Goal: Information Seeking & Learning: Check status

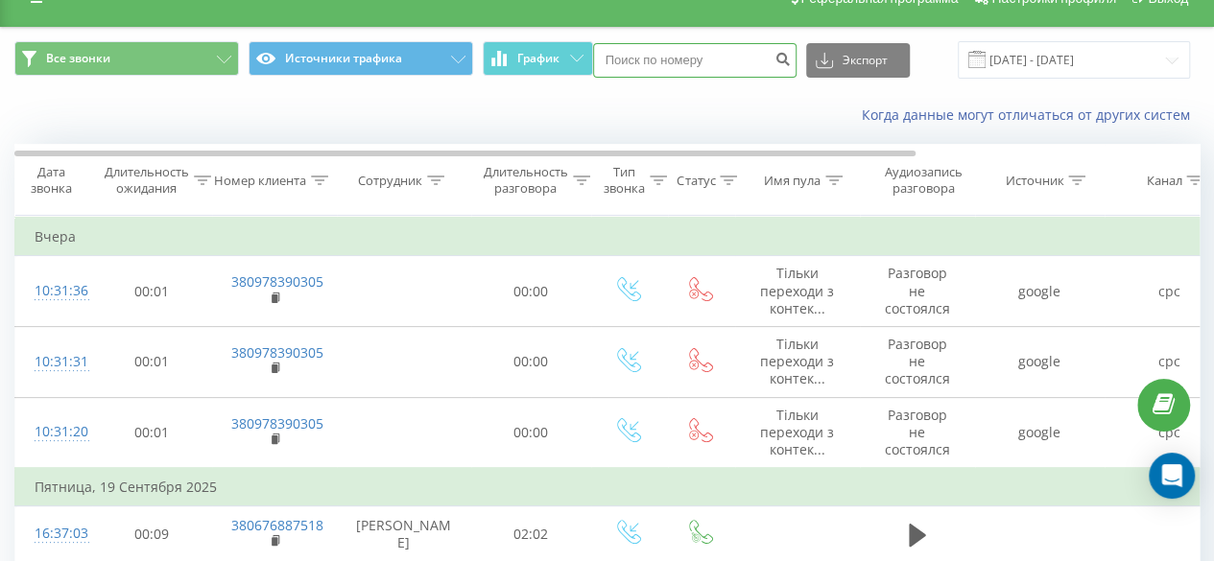
click at [723, 51] on input at bounding box center [694, 60] width 203 height 35
paste input "+380634423386"
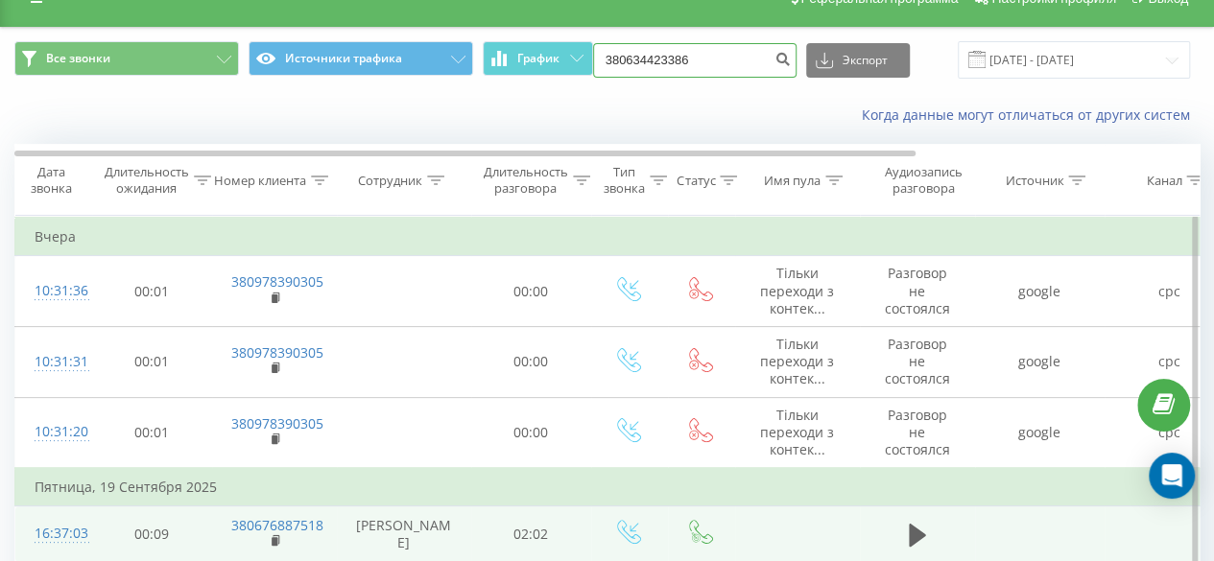
type input "380634423386"
